Goal: Information Seeking & Learning: Learn about a topic

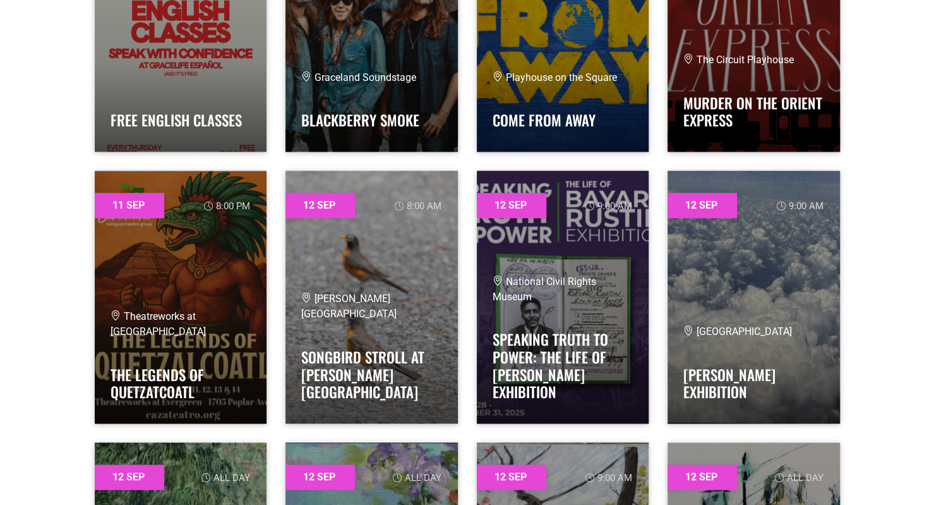
scroll to position [6318, 0]
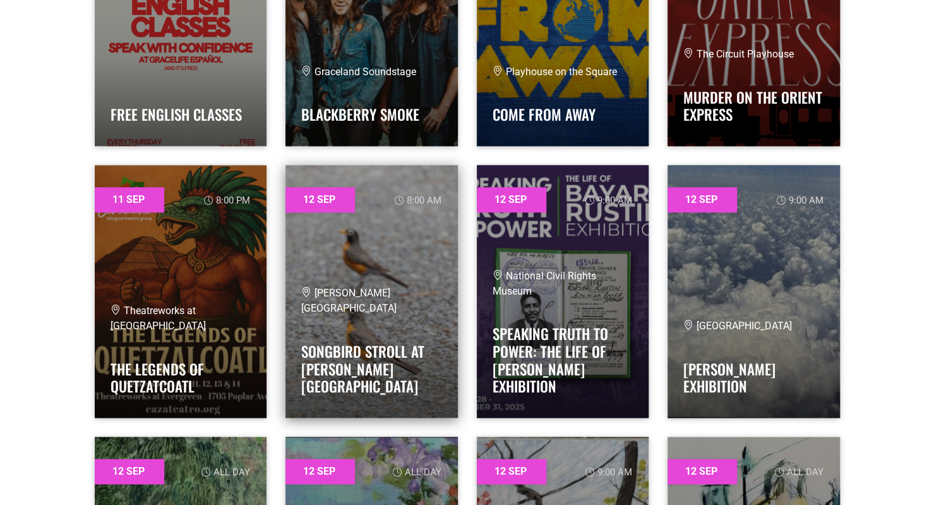
click at [397, 296] on link at bounding box center [372, 291] width 172 height 253
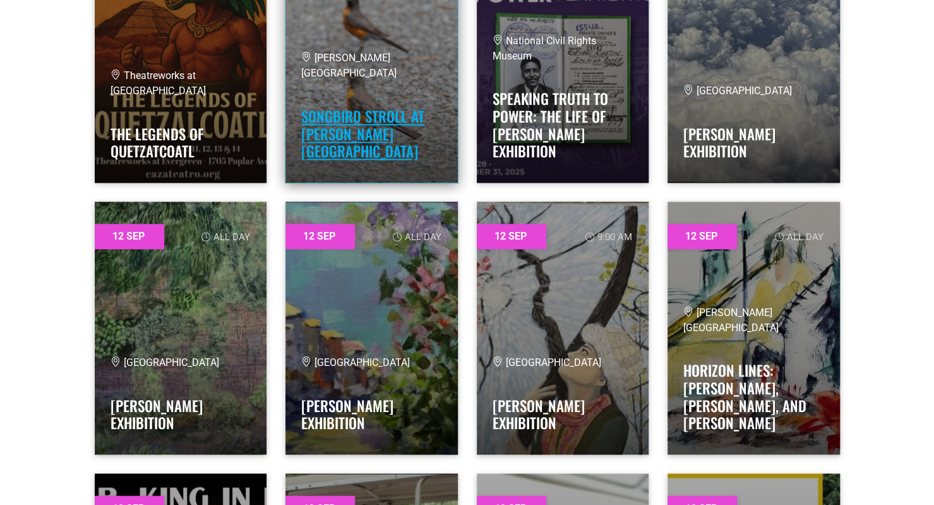
scroll to position [6571, 0]
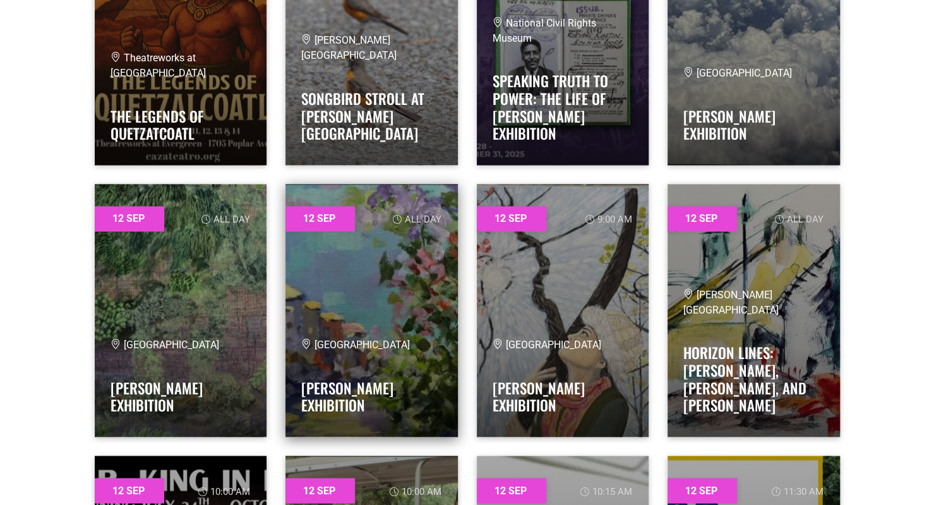
click at [376, 264] on link at bounding box center [372, 310] width 172 height 253
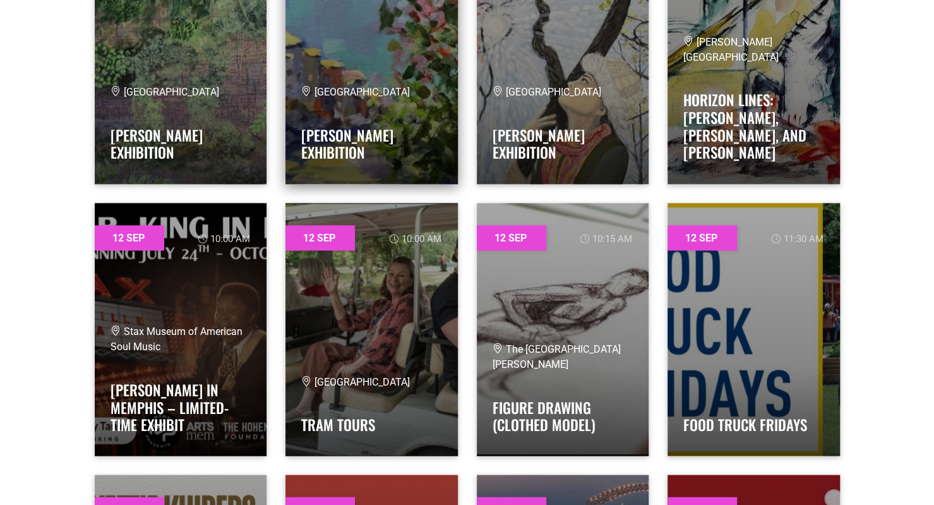
scroll to position [6887, 0]
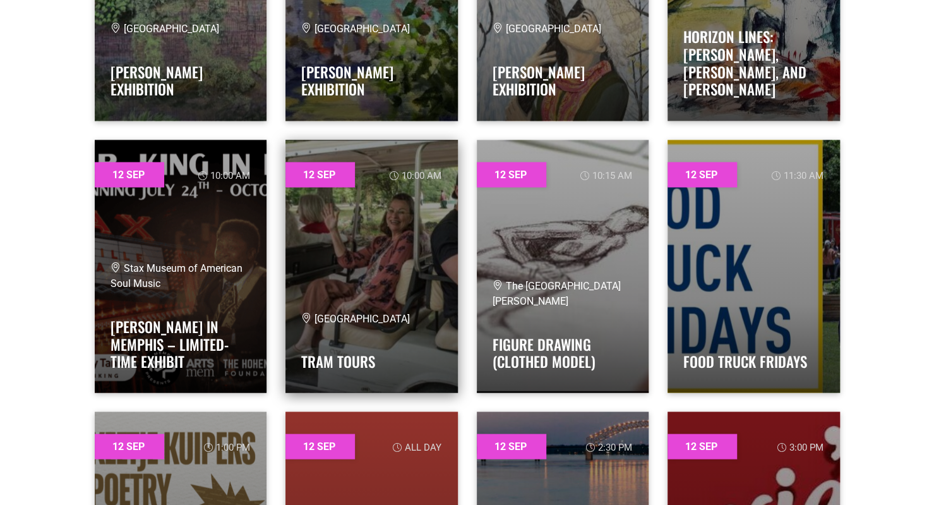
click at [418, 215] on link at bounding box center [372, 266] width 172 height 253
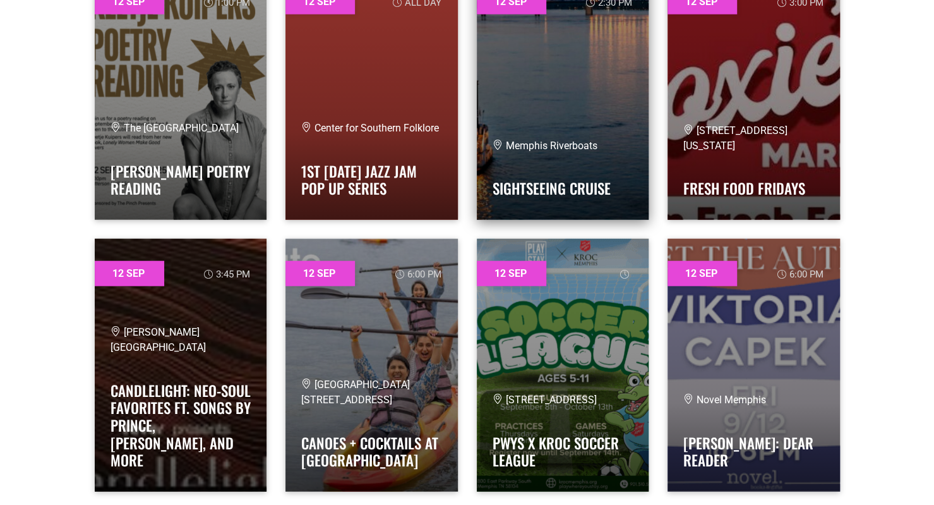
scroll to position [7392, 0]
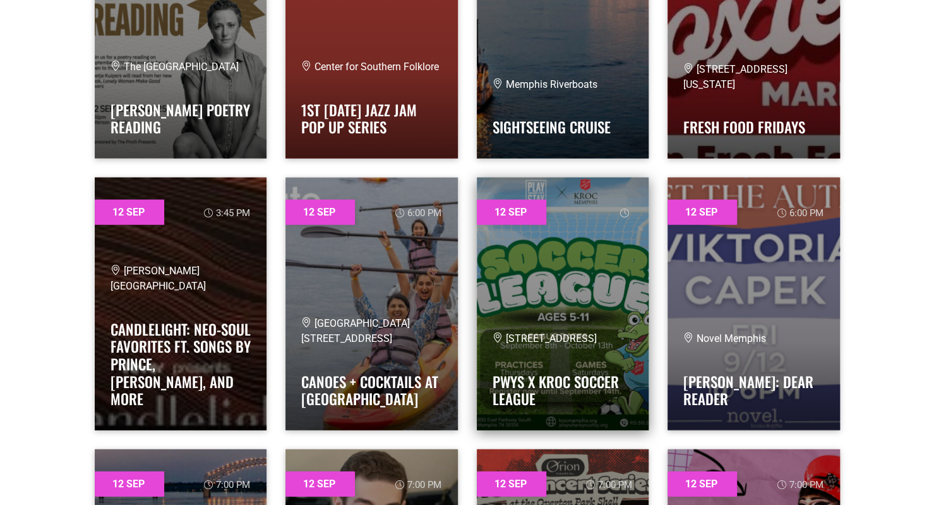
click at [570, 258] on link at bounding box center [563, 304] width 172 height 253
click at [565, 248] on link at bounding box center [563, 304] width 172 height 253
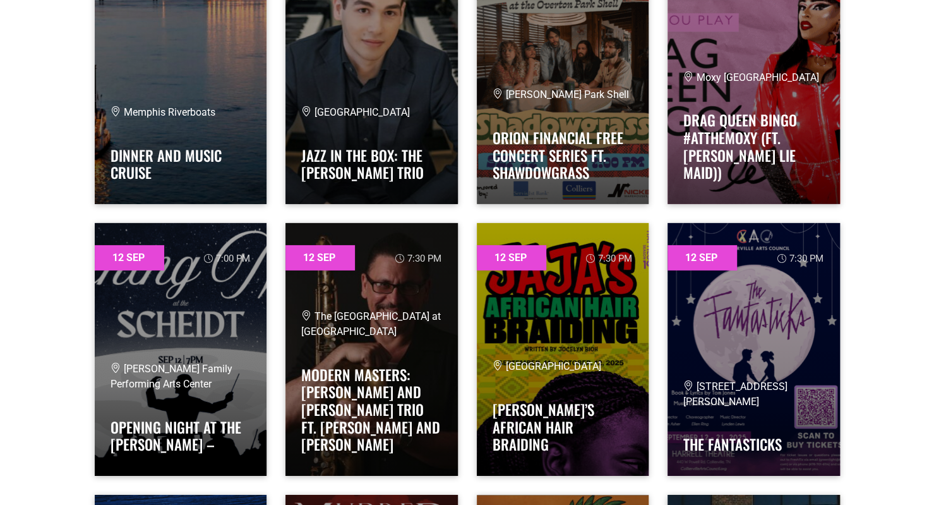
scroll to position [7898, 0]
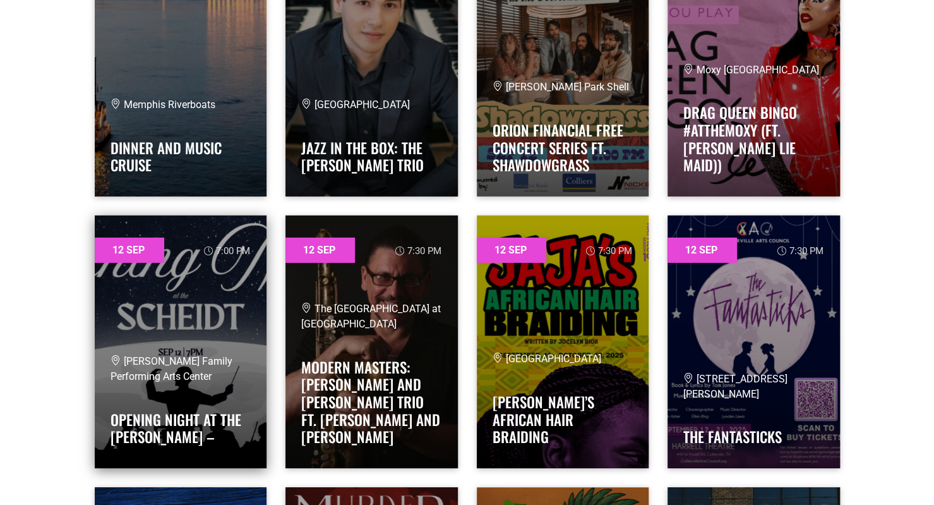
click at [221, 334] on link at bounding box center [181, 341] width 172 height 253
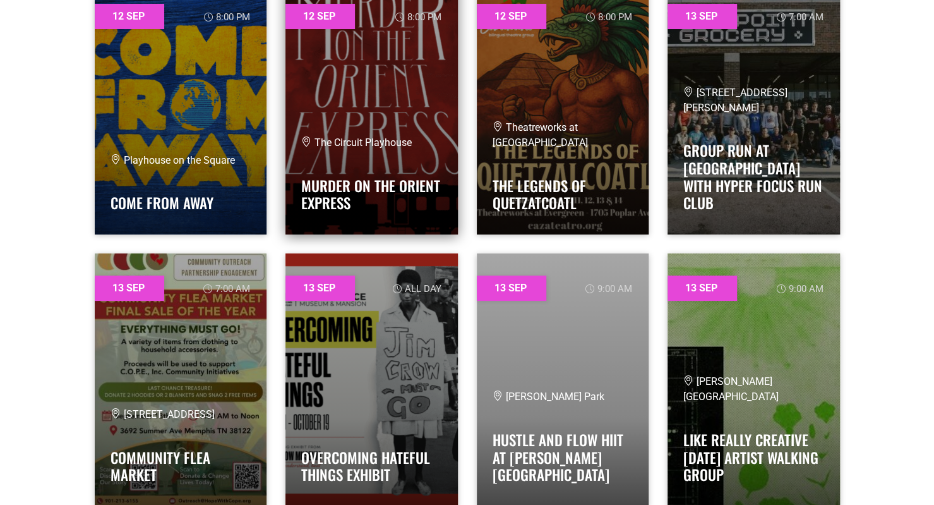
scroll to position [8466, 0]
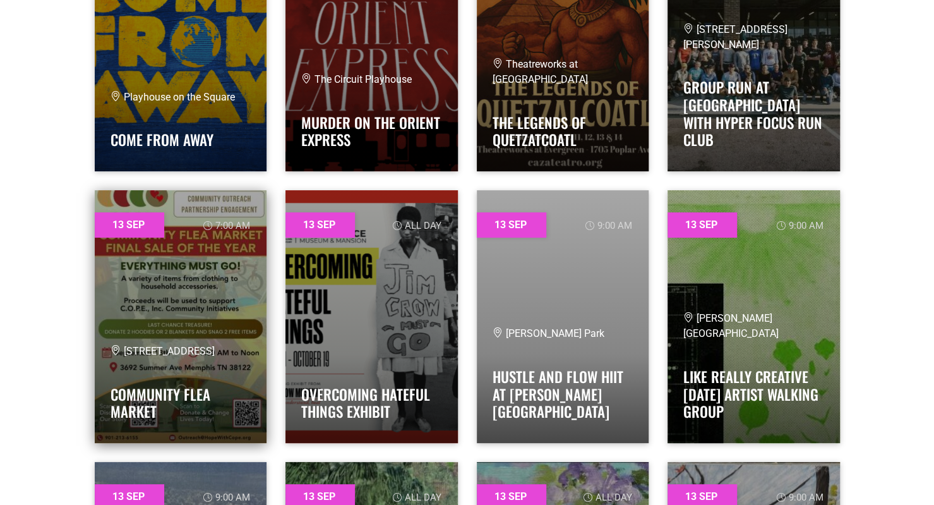
click at [189, 277] on link at bounding box center [181, 316] width 172 height 253
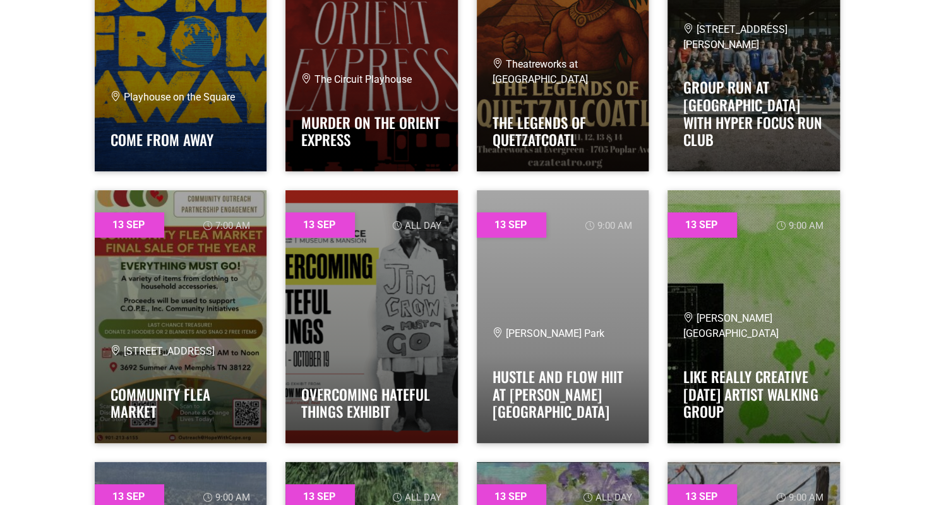
drag, startPoint x: 171, startPoint y: 286, endPoint x: 64, endPoint y: 318, distance: 111.5
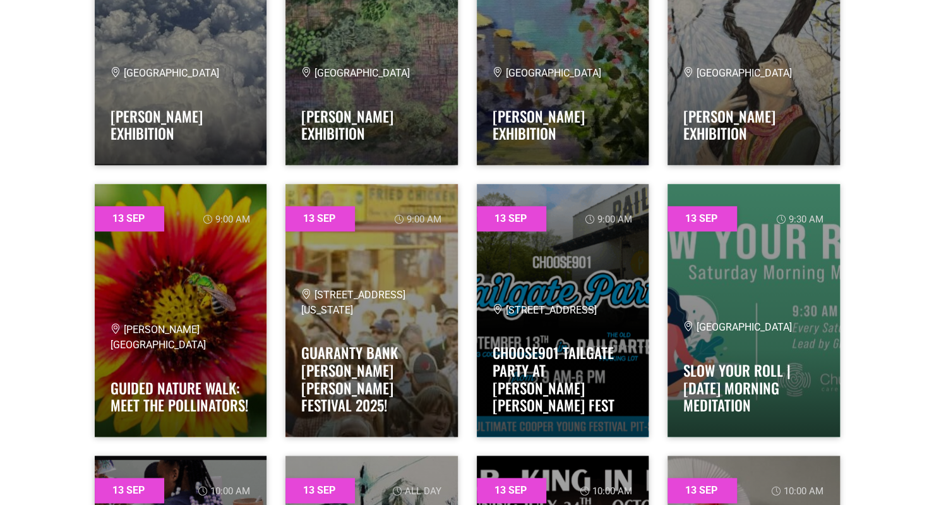
scroll to position [9035, 0]
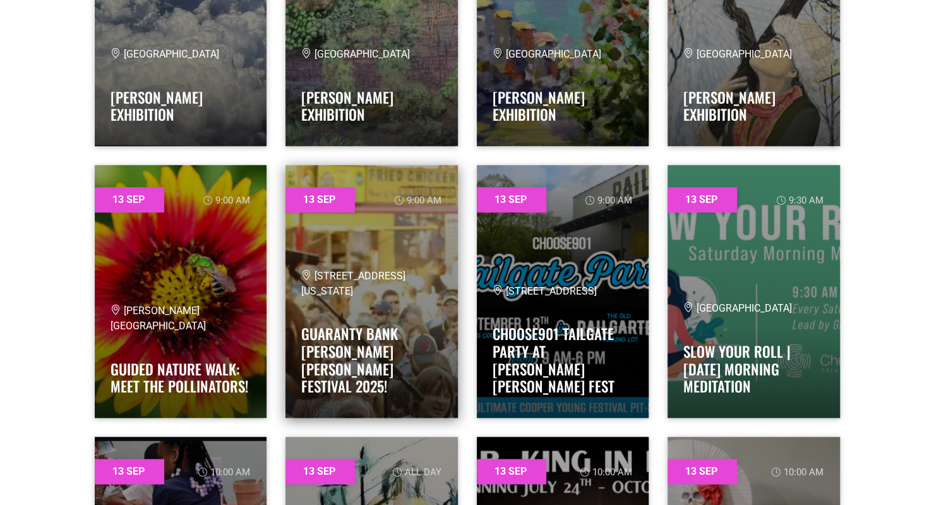
click at [366, 238] on link at bounding box center [372, 291] width 172 height 253
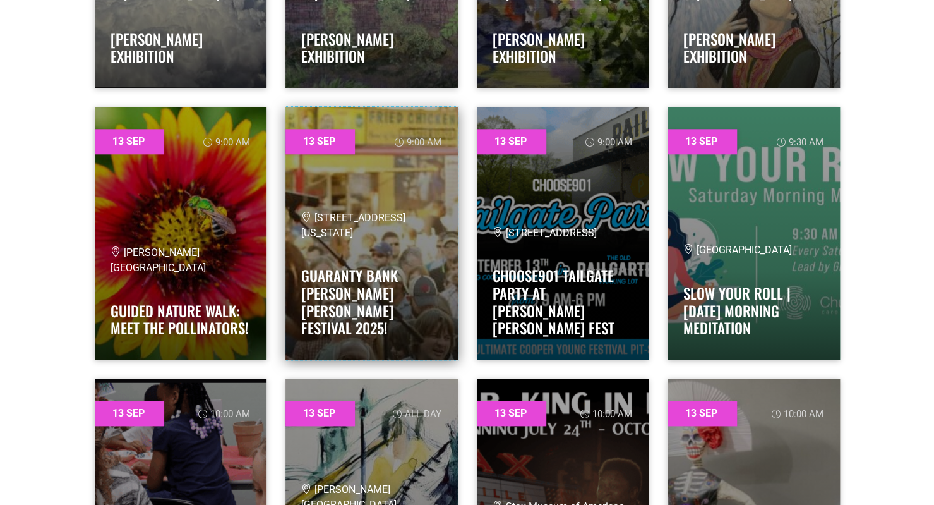
scroll to position [9161, 0]
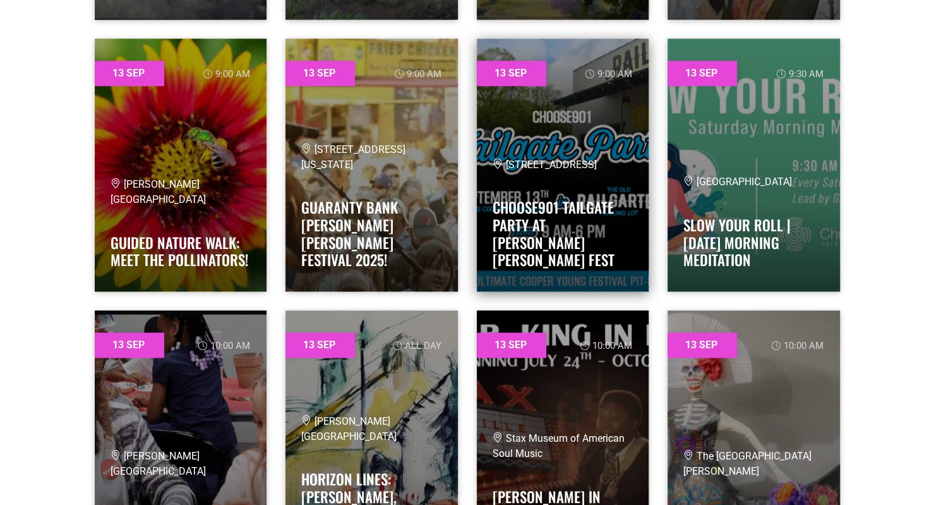
click at [554, 112] on link at bounding box center [563, 165] width 172 height 253
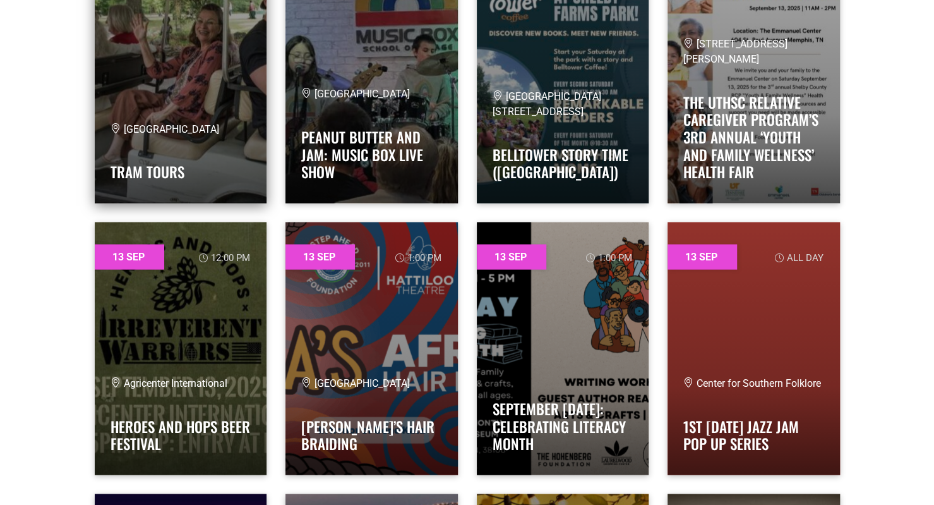
scroll to position [9856, 0]
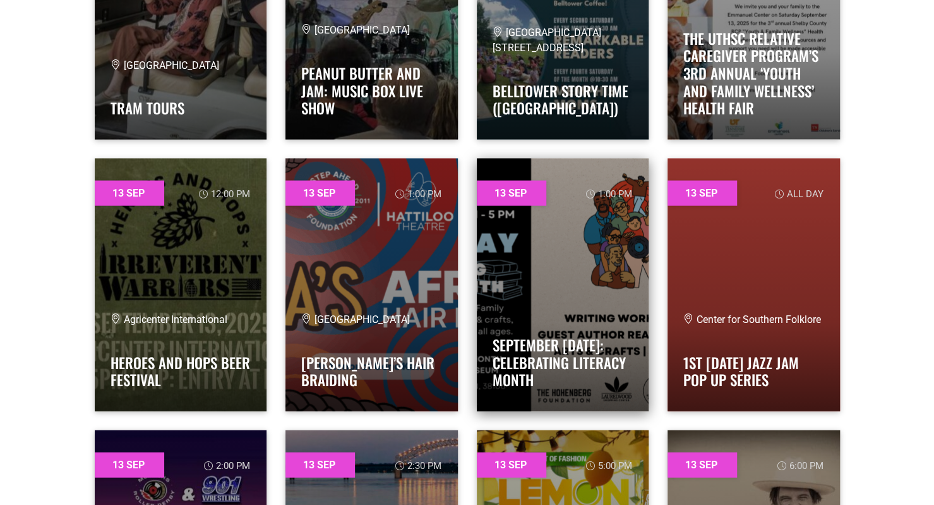
click at [546, 231] on link at bounding box center [563, 285] width 172 height 253
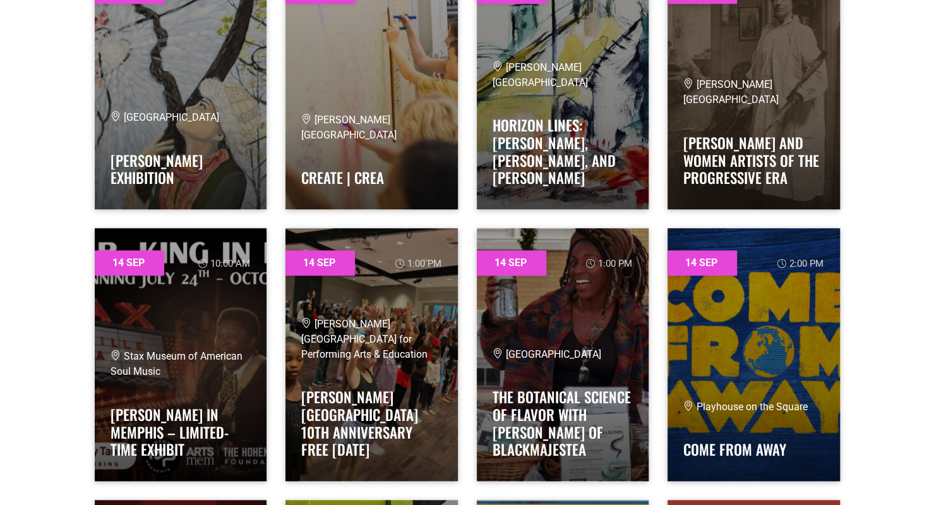
scroll to position [11752, 0]
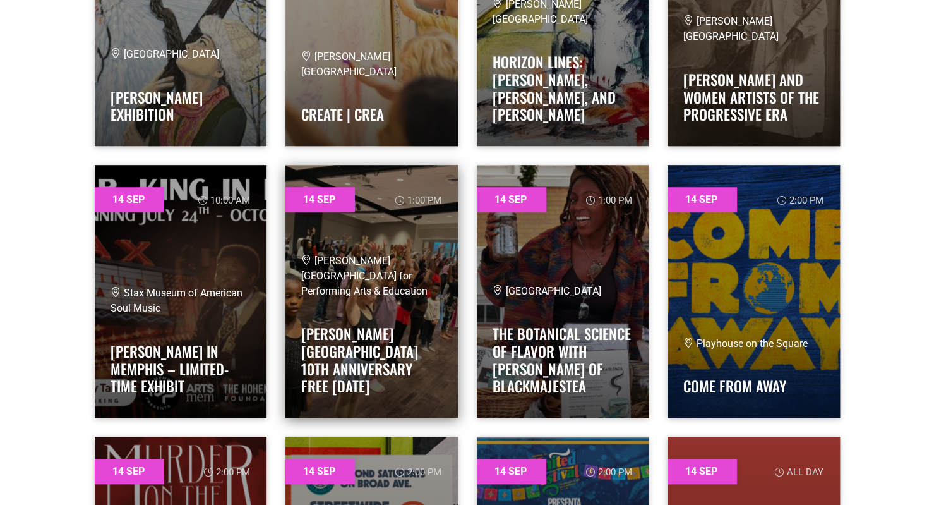
click at [367, 262] on link at bounding box center [372, 291] width 172 height 253
click at [385, 248] on link at bounding box center [372, 291] width 172 height 253
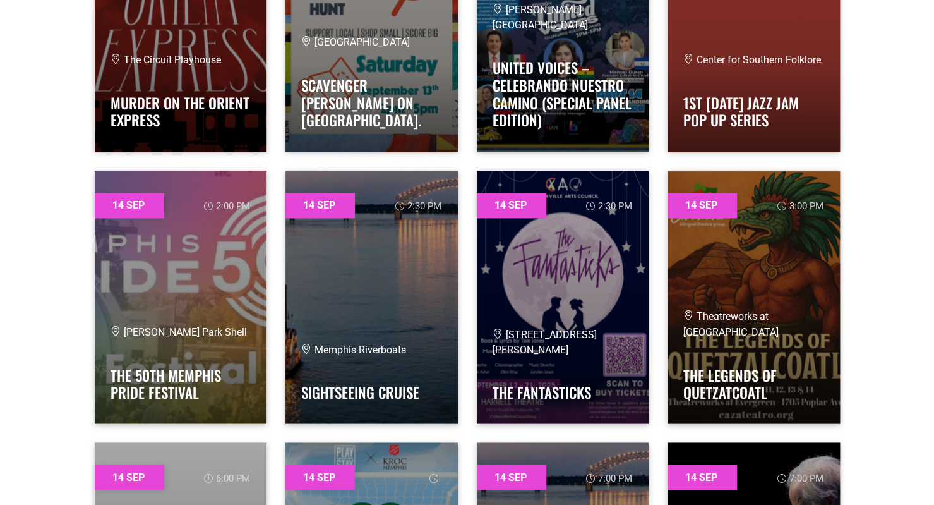
scroll to position [12320, 0]
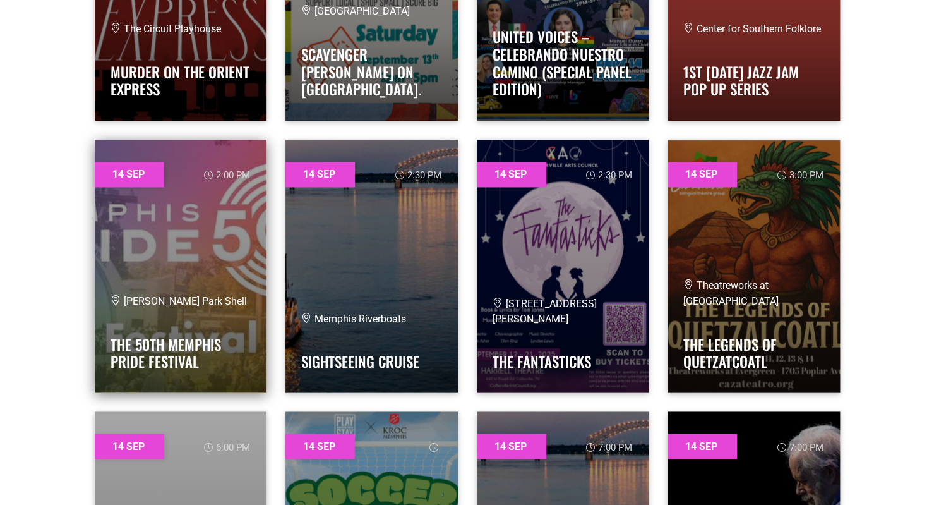
click at [135, 321] on div "Overton Park Shell The 50th Memphis Pride Festival" at bounding box center [181, 334] width 141 height 83
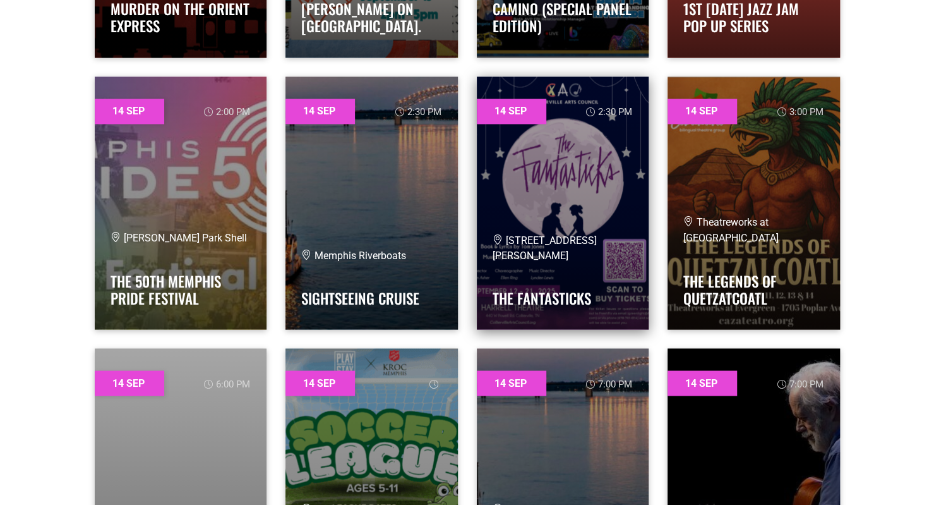
scroll to position [12131, 0]
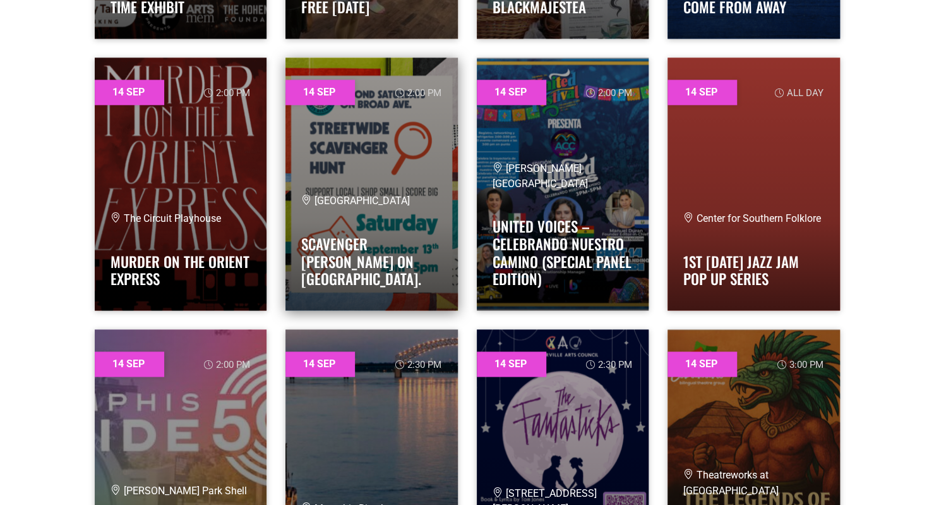
click at [407, 226] on div "Broad Avenue Arts District Scavenger Hunt on Broad Ave." at bounding box center [371, 243] width 141 height 100
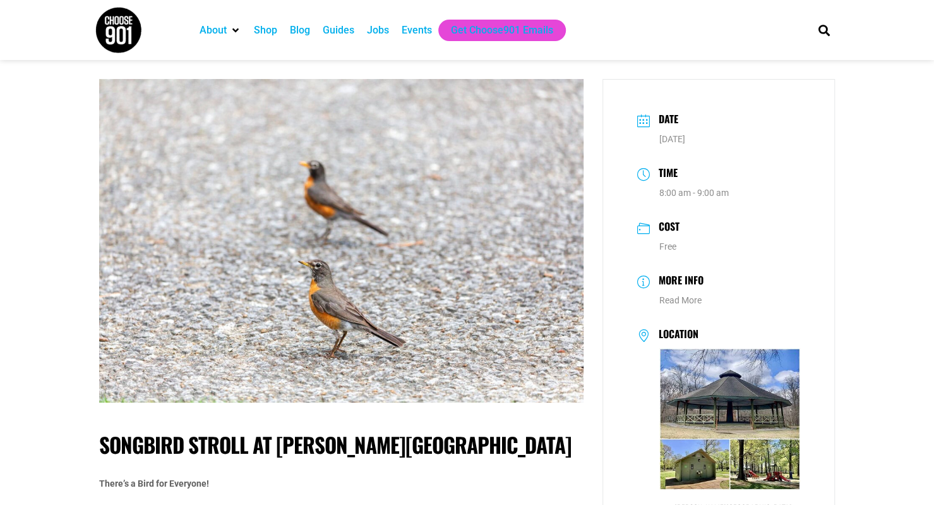
drag, startPoint x: 397, startPoint y: 209, endPoint x: 298, endPoint y: 442, distance: 253.4
click at [298, 442] on h1 "Songbird Stroll at [PERSON_NAME][GEOGRAPHIC_DATA]" at bounding box center [341, 444] width 485 height 25
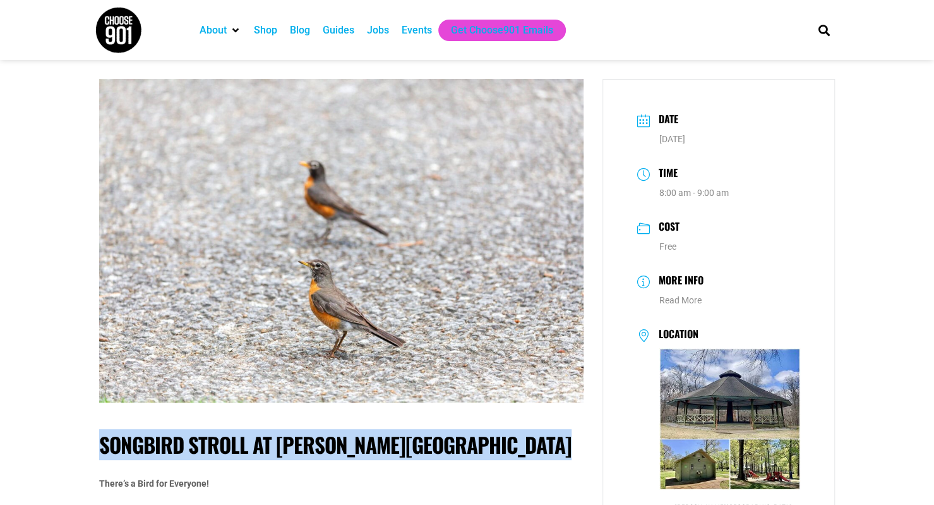
click at [298, 442] on h1 "Songbird Stroll at Overton Park" at bounding box center [341, 444] width 485 height 25
copy div "Songbird Stroll at Overton Park"
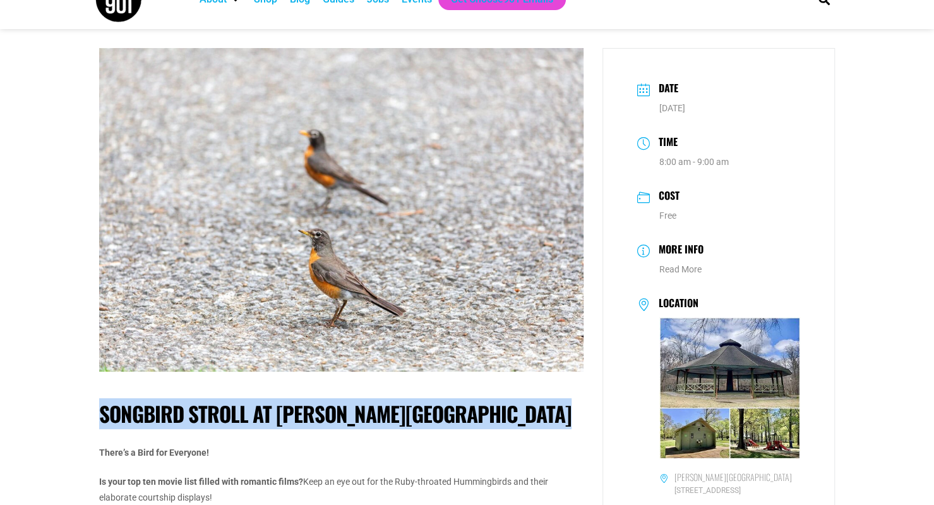
scroll to position [126, 0]
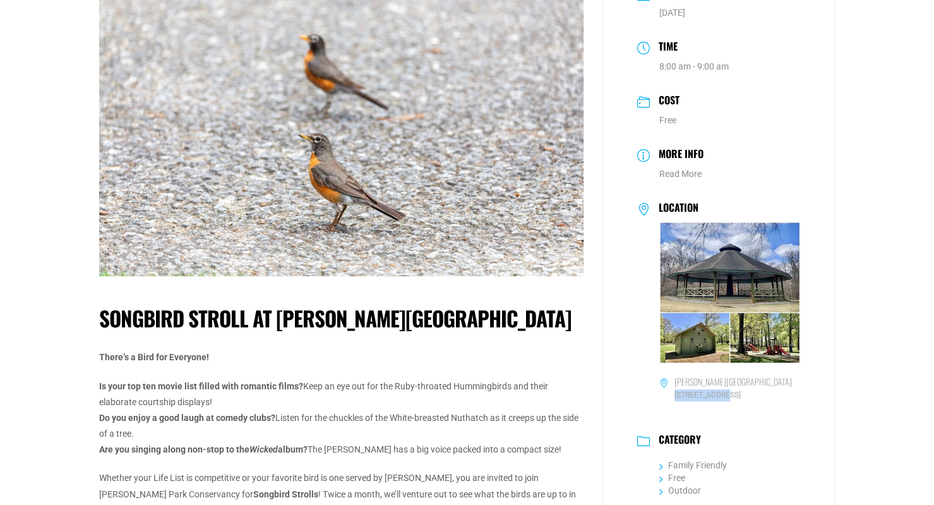
drag, startPoint x: 671, startPoint y: 399, endPoint x: 722, endPoint y: 401, distance: 51.2
click at [722, 401] on span "389 E Pkwy N, Memphis, TN" at bounding box center [731, 395] width 142 height 12
copy span "389 E Pkwy N,"
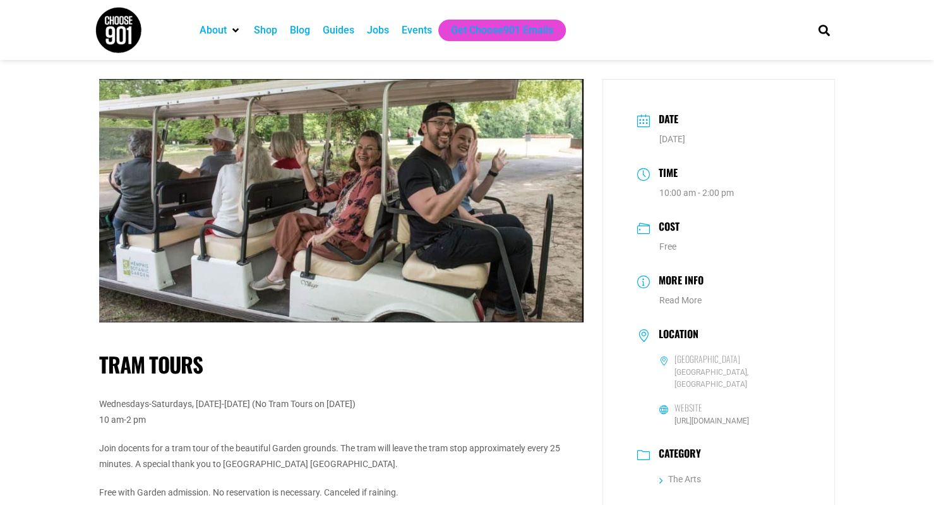
click at [167, 352] on h1 "Tram Tours" at bounding box center [341, 364] width 485 height 25
copy div "Tram Tours"
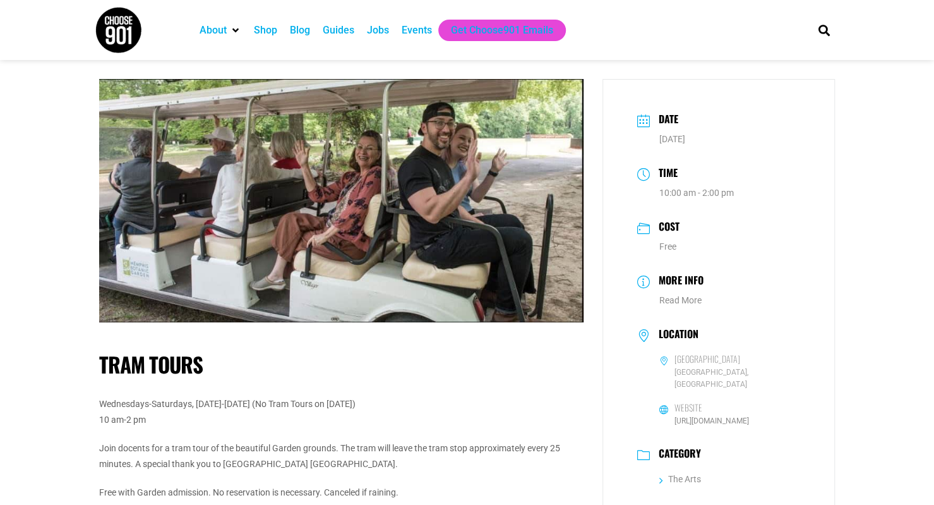
click at [685, 362] on h6 "Memphis Botanic Garden" at bounding box center [708, 358] width 66 height 11
copy dl "Memphis Botanic Garden"
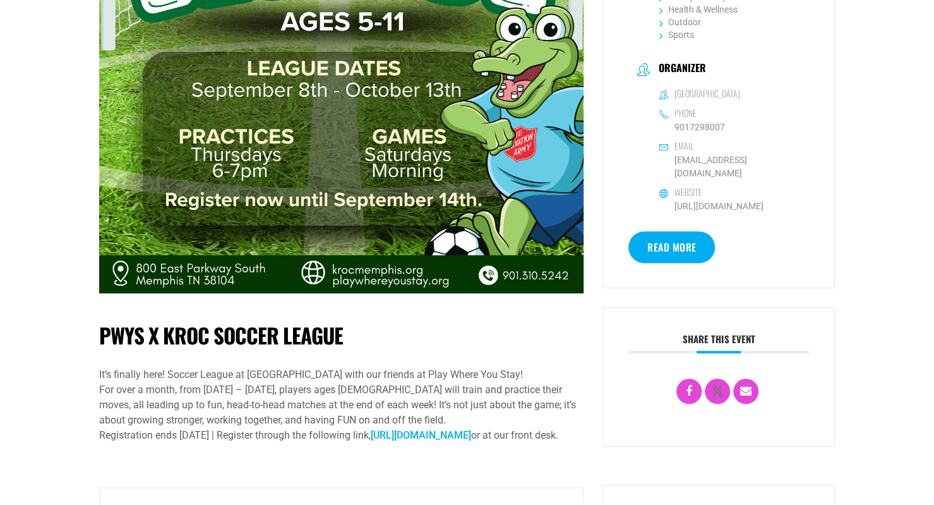
scroll to position [316, 0]
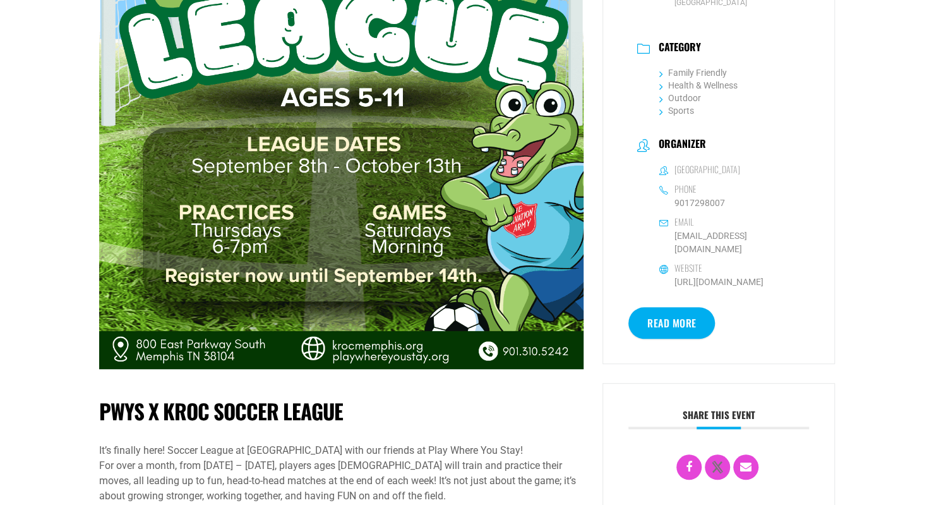
click at [241, 411] on h1 "PWYS x Kroc Soccer League" at bounding box center [341, 411] width 485 height 25
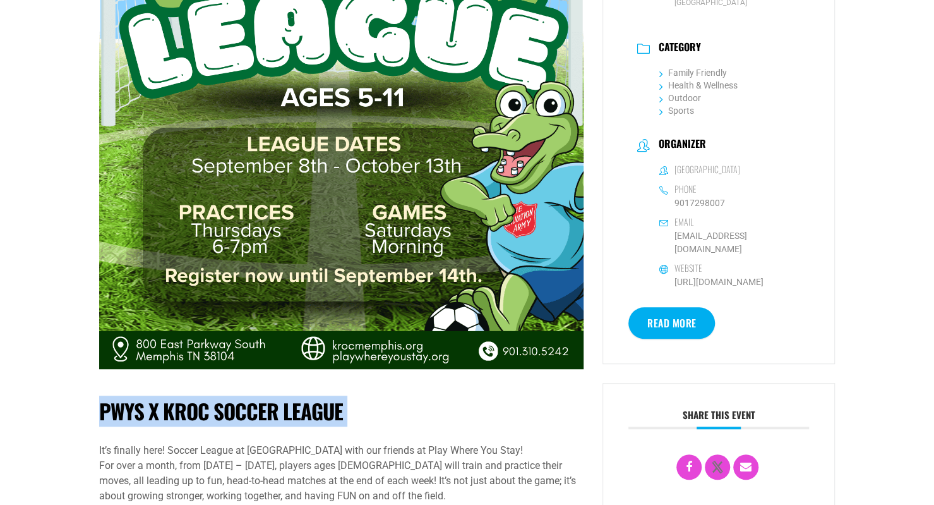
click at [241, 411] on h1 "PWYS x Kroc Soccer League" at bounding box center [341, 411] width 485 height 25
copy div "PWYS x Kroc Soccer League"
click at [236, 420] on h1 "PWYS x Kroc Soccer League" at bounding box center [341, 411] width 485 height 25
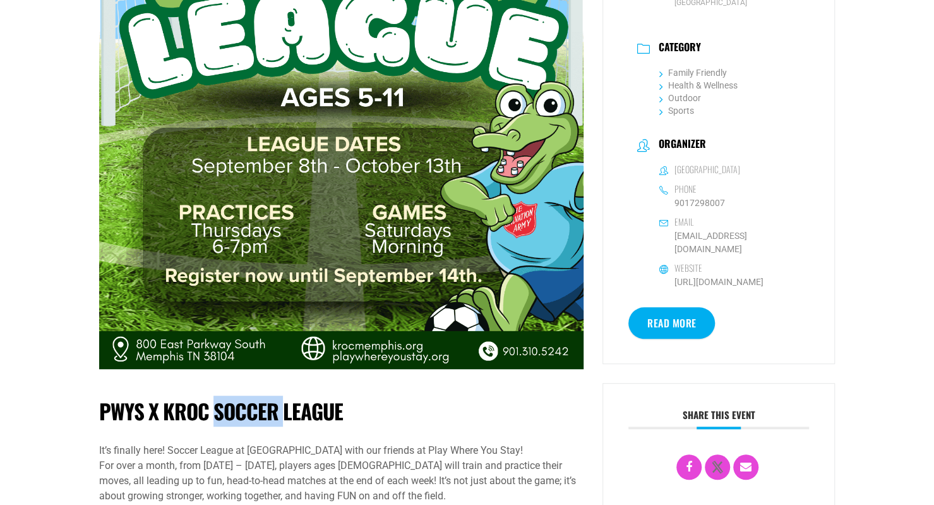
click at [236, 420] on h1 "PWYS x Kroc Soccer League" at bounding box center [341, 411] width 485 height 25
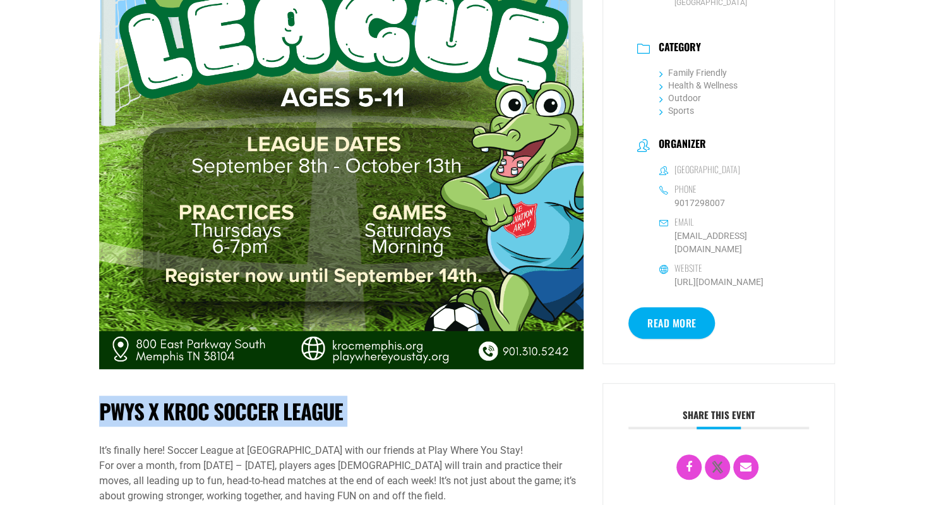
click at [236, 420] on h1 "PWYS x Kroc Soccer League" at bounding box center [341, 411] width 485 height 25
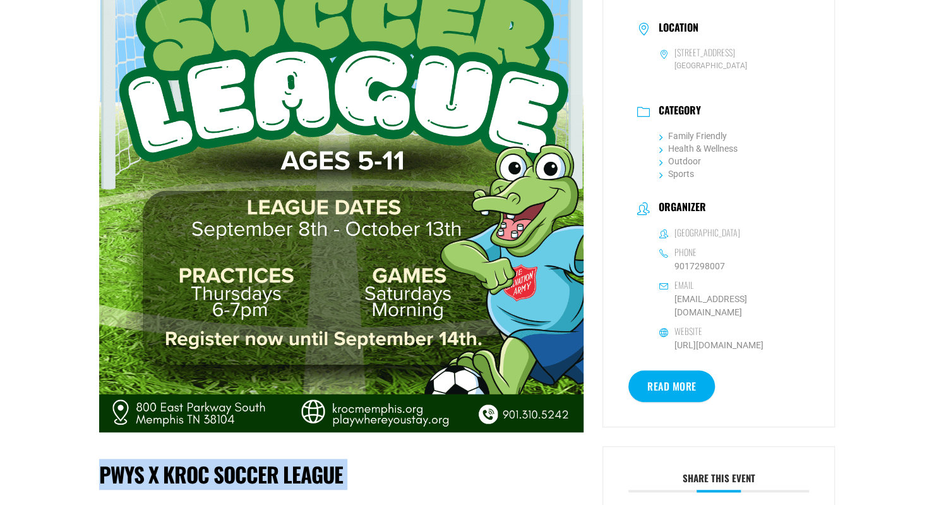
drag, startPoint x: 656, startPoint y: 63, endPoint x: 746, endPoint y: 61, distance: 89.7
click at [746, 60] on dd "[STREET_ADDRESS]" at bounding box center [719, 53] width 164 height 13
copy h6 "800 East Parkway South"
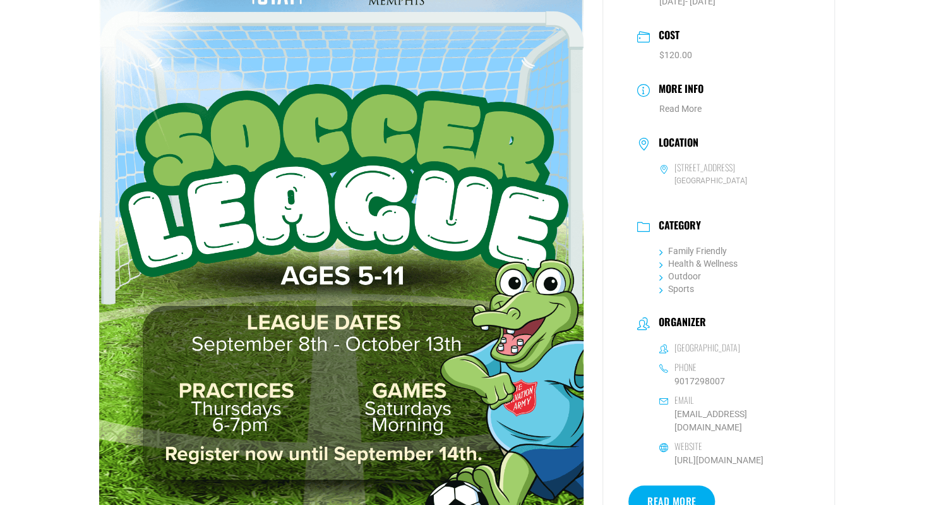
scroll to position [126, 0]
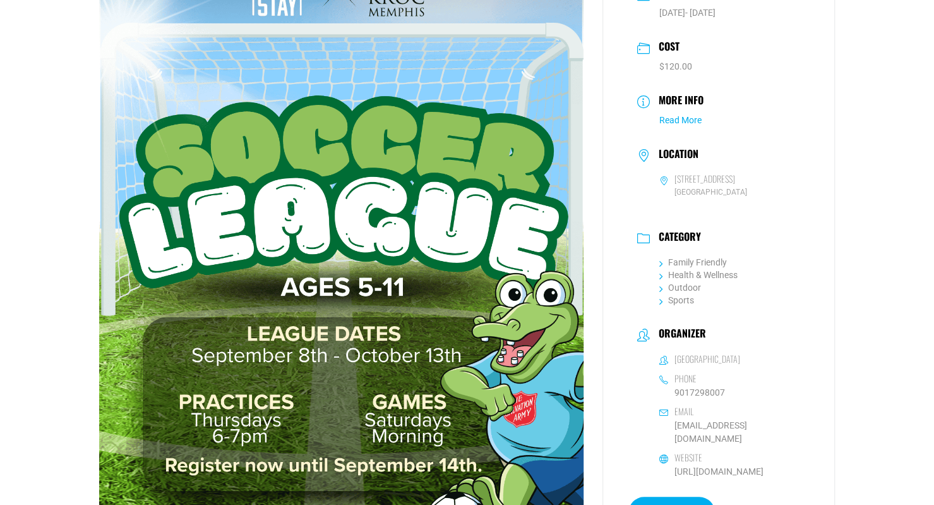
click at [685, 119] on link "Read More" at bounding box center [681, 120] width 42 height 10
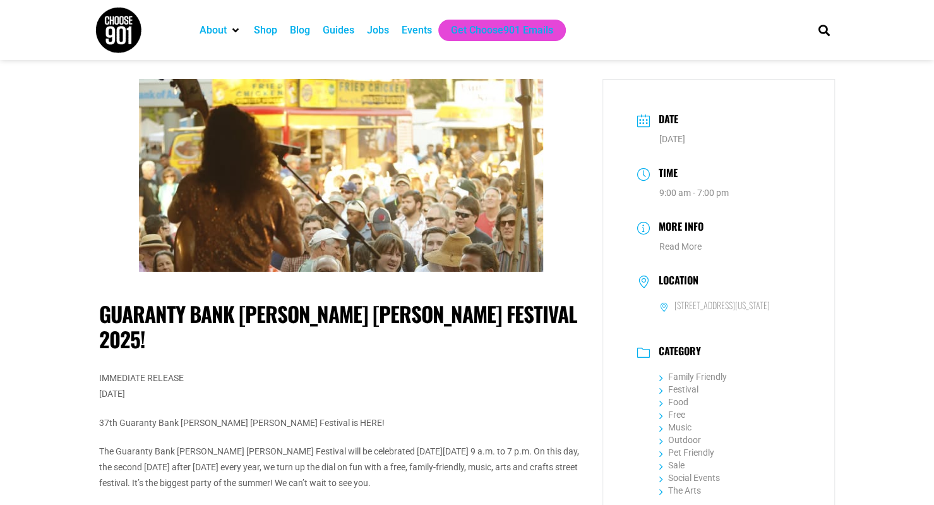
click at [220, 316] on h1 "Guaranty Bank [PERSON_NAME] [PERSON_NAME] Festival 2025!" at bounding box center [341, 326] width 485 height 50
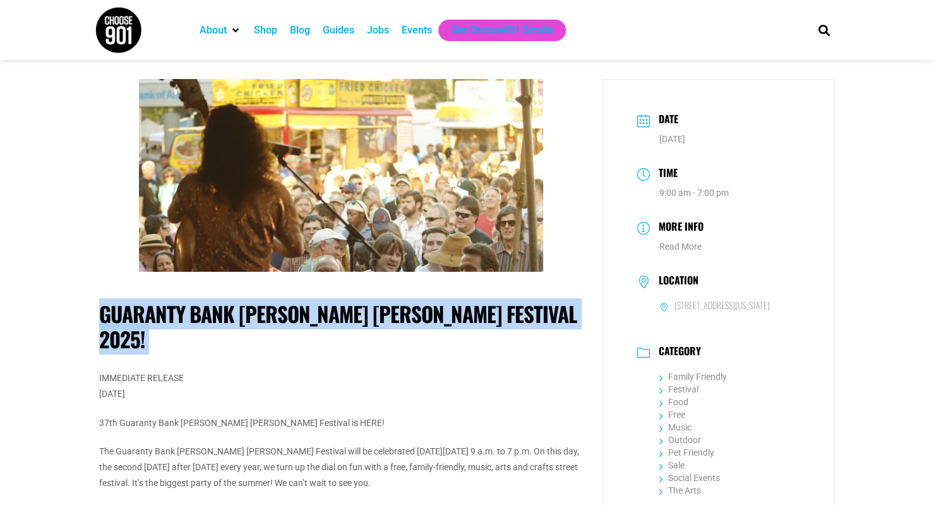
click at [220, 316] on h1 "Guaranty Bank [PERSON_NAME] [PERSON_NAME] Festival 2025!" at bounding box center [341, 326] width 485 height 50
copy div "Guaranty Bank [PERSON_NAME] [PERSON_NAME] Festival 2025!"
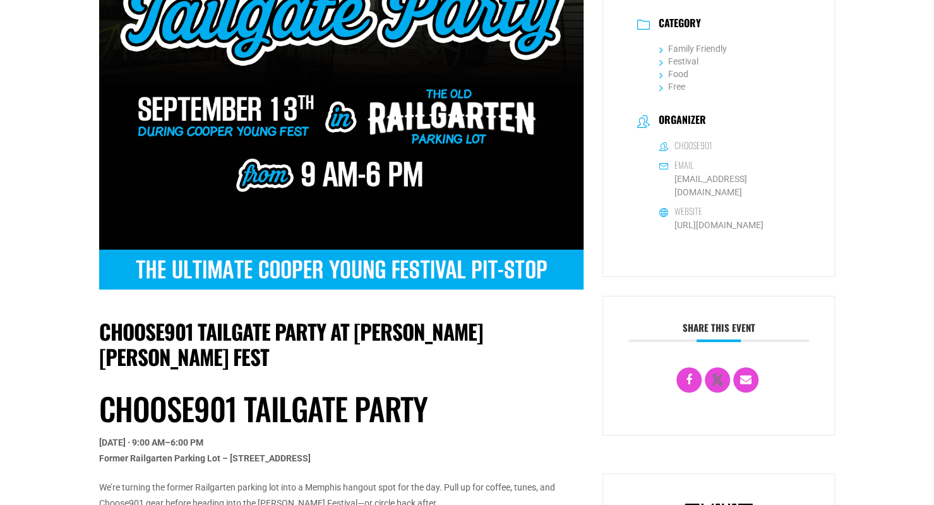
scroll to position [316, 0]
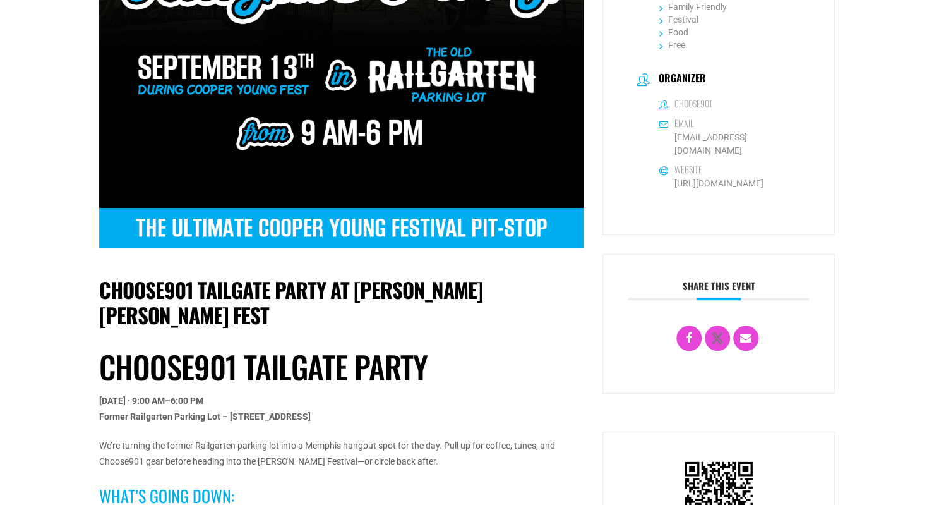
click at [229, 348] on h1 "Choose901 Tailgate Party" at bounding box center [341, 366] width 485 height 37
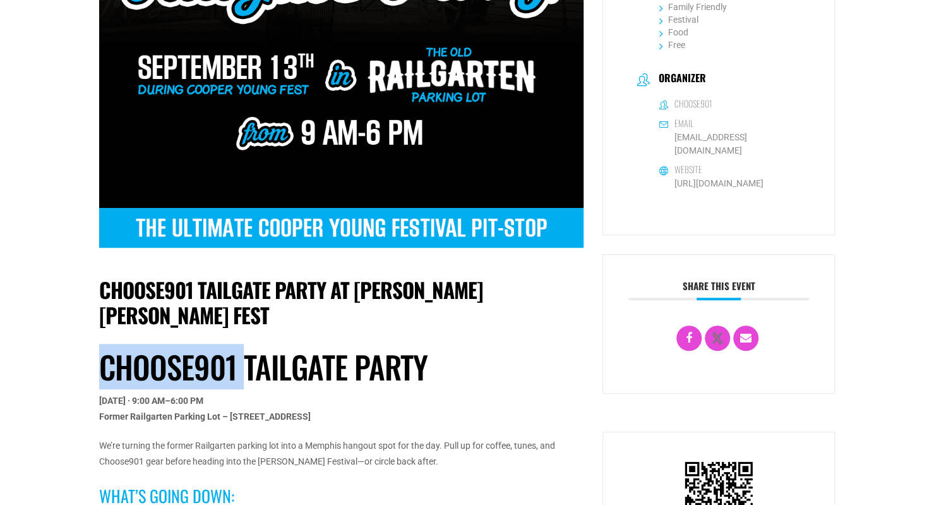
click at [229, 348] on h1 "Choose901 Tailgate Party" at bounding box center [341, 366] width 485 height 37
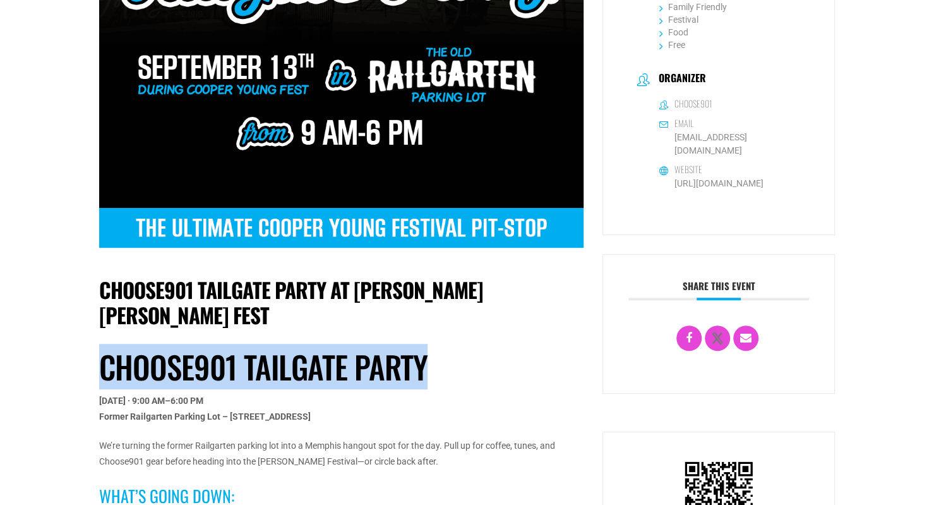
click at [229, 348] on h1 "Choose901 Tailgate Party" at bounding box center [341, 366] width 485 height 37
copy div "Choose901 Tailgate Party"
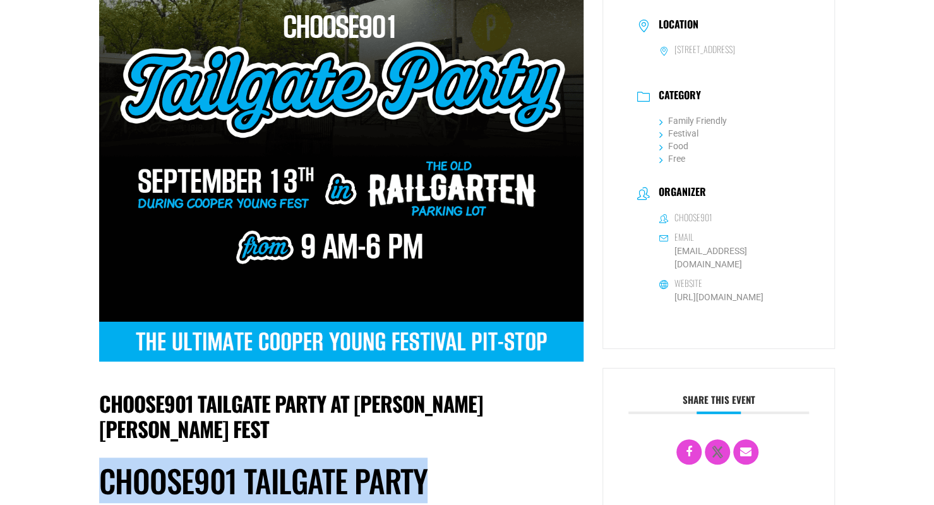
scroll to position [126, 0]
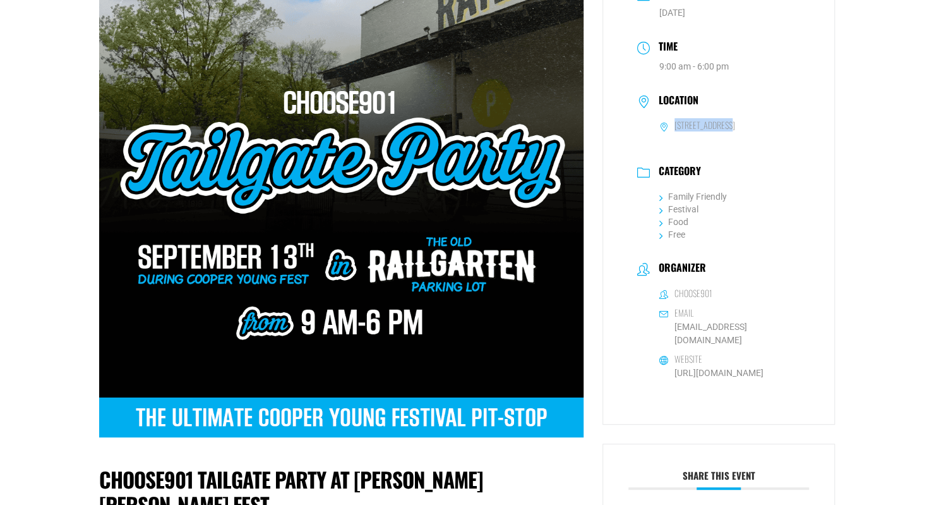
drag, startPoint x: 670, startPoint y: 128, endPoint x: 731, endPoint y: 126, distance: 61.3
click at [731, 126] on dd "2166 Central Ave., Memphis, TN" at bounding box center [719, 125] width 164 height 13
drag, startPoint x: 733, startPoint y: 126, endPoint x: 675, endPoint y: 131, distance: 58.3
click at [675, 131] on h6 "2166 Central Ave., Memphis, TN" at bounding box center [705, 124] width 61 height 11
copy h6 "2166 Central Ave"
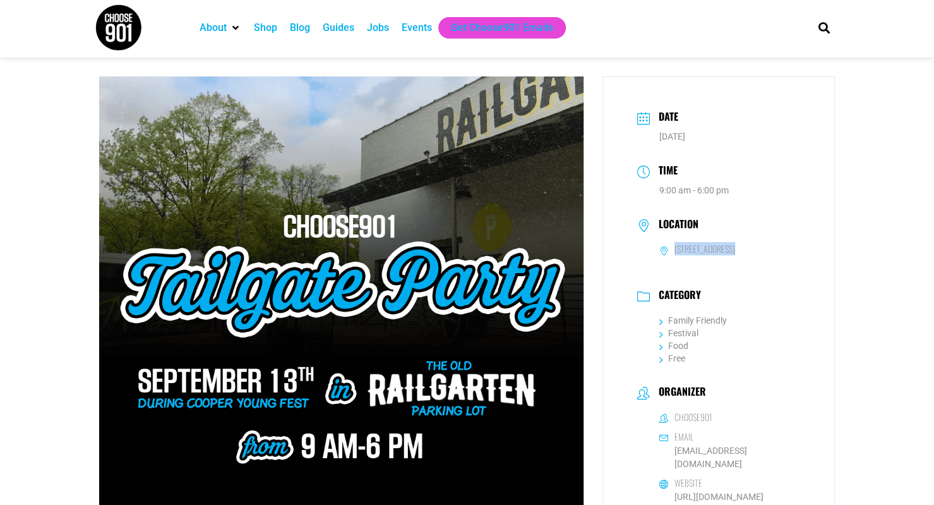
scroll to position [0, 0]
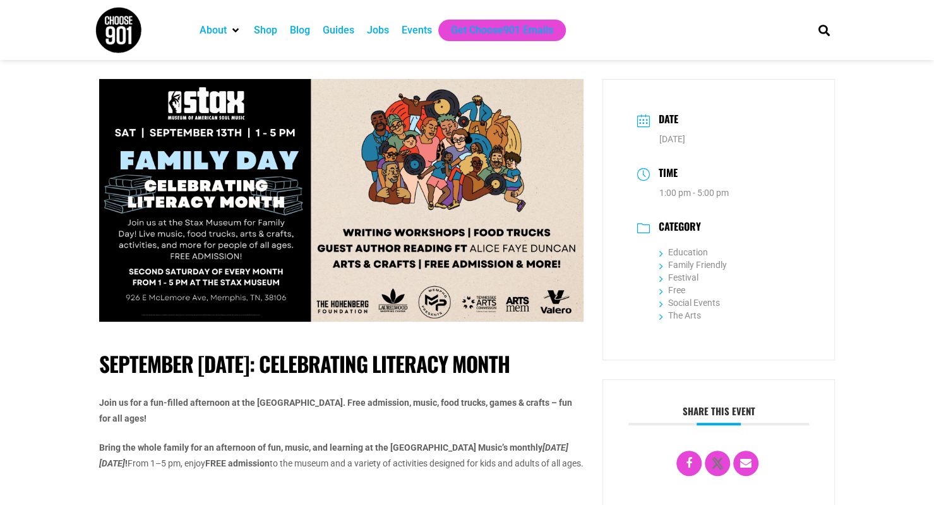
drag, startPoint x: 385, startPoint y: 147, endPoint x: 217, endPoint y: 354, distance: 266.4
click at [217, 354] on h1 "September [DATE]: Celebrating Literacy Month" at bounding box center [341, 363] width 485 height 25
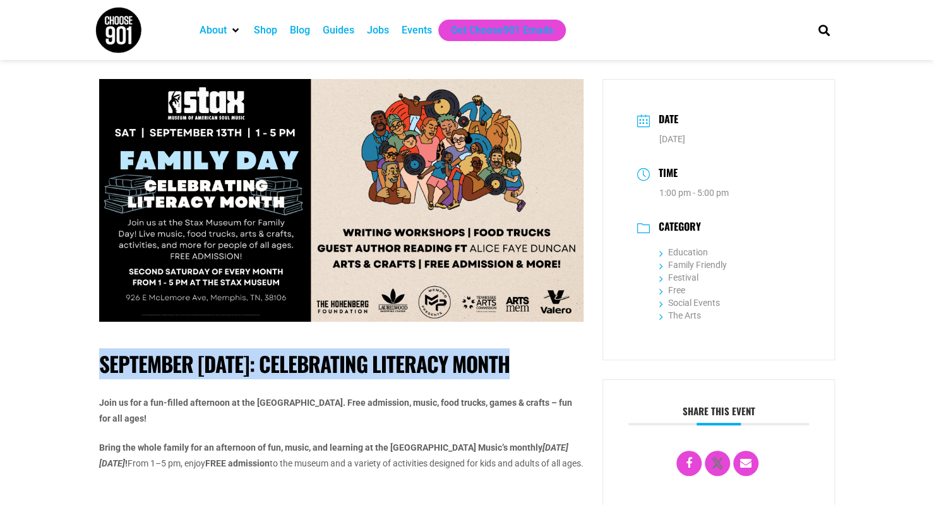
click at [217, 354] on h1 "September [DATE]: Celebrating Literacy Month" at bounding box center [341, 363] width 485 height 25
copy div "September [DATE]: Celebrating Literacy Month"
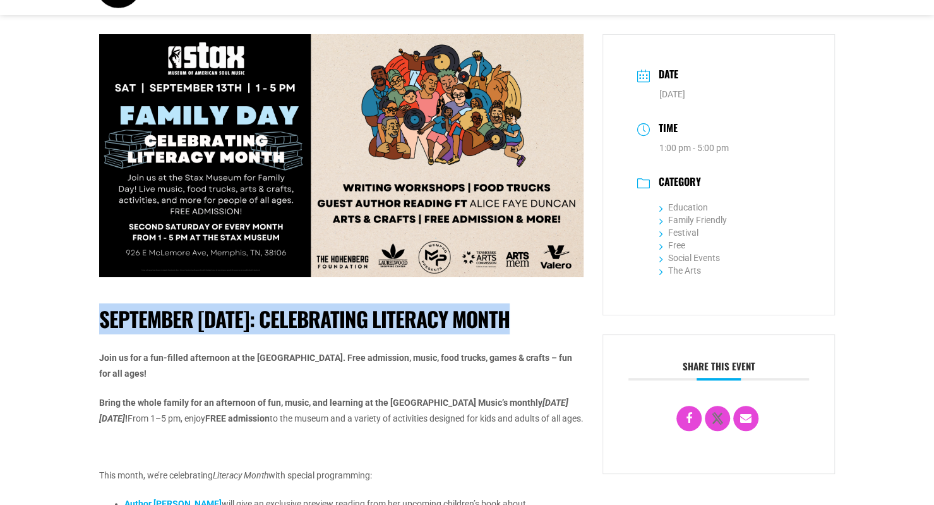
scroll to position [63, 0]
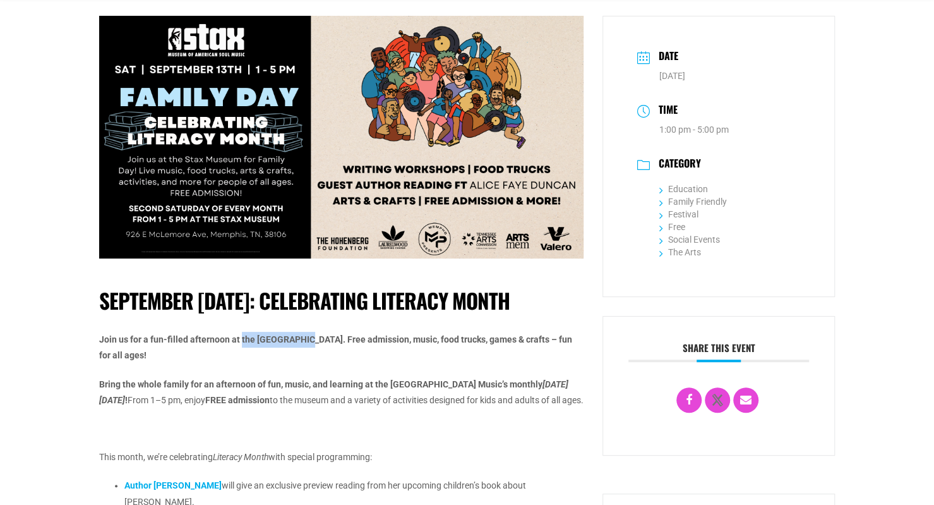
drag, startPoint x: 241, startPoint y: 341, endPoint x: 307, endPoint y: 335, distance: 66.0
click at [307, 335] on strong "Join us for a fun-filled afternoon at the [GEOGRAPHIC_DATA]. Free admission, mu…" at bounding box center [335, 347] width 473 height 26
copy strong "the [GEOGRAPHIC_DATA]"
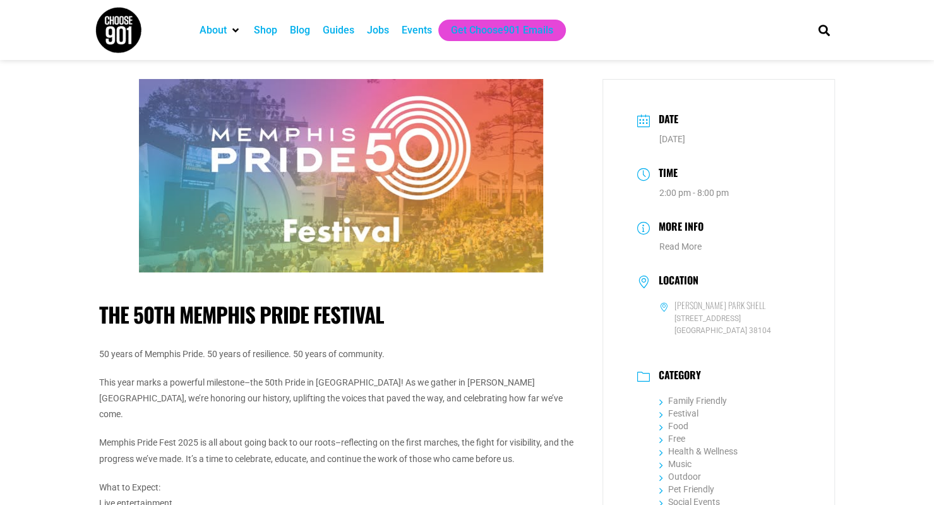
click at [267, 313] on h1 "The 50th Memphis Pride Festival" at bounding box center [341, 314] width 485 height 25
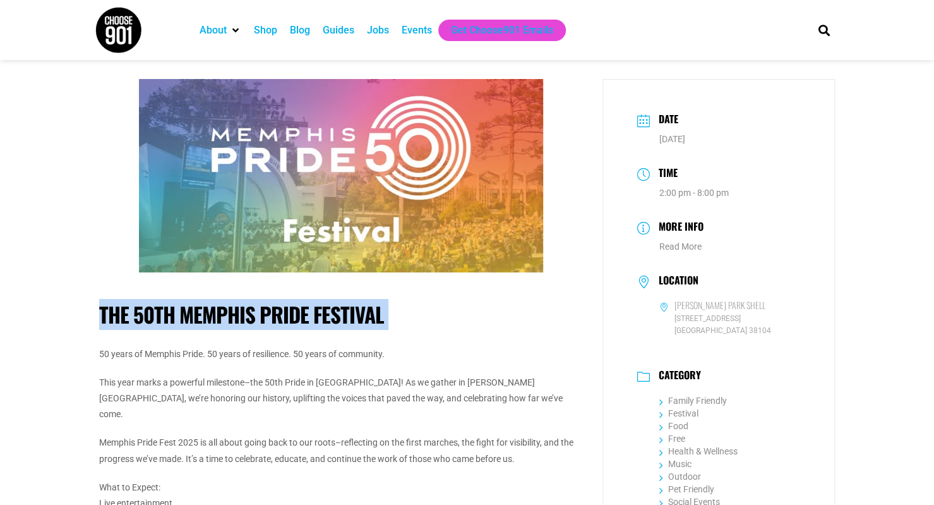
click at [267, 313] on h1 "The 50th Memphis Pride Festival" at bounding box center [341, 314] width 485 height 25
copy div "The 50th Memphis Pride Festival"
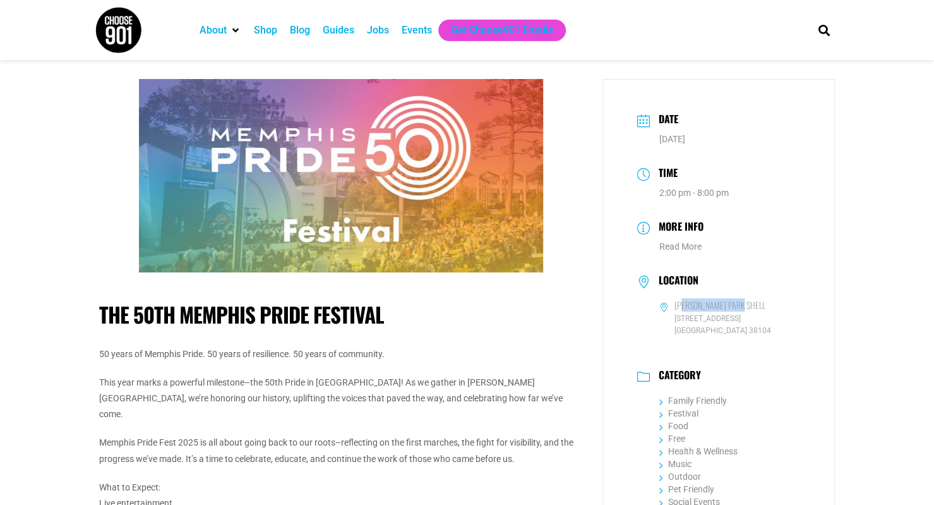
drag, startPoint x: 754, startPoint y: 306, endPoint x: 684, endPoint y: 301, distance: 69.7
click at [684, 301] on dd "Overton Park Shell" at bounding box center [719, 305] width 164 height 13
click at [689, 303] on h6 "Overton Park Shell" at bounding box center [720, 304] width 91 height 11
